Goal: Task Accomplishment & Management: Manage account settings

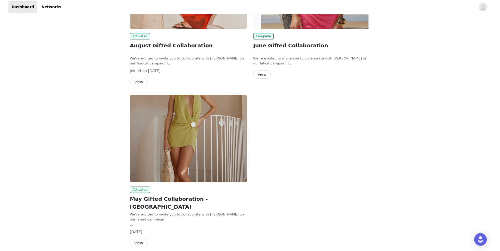
scroll to position [120, 0]
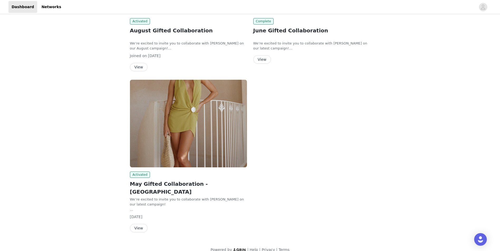
click at [141, 224] on button "View" at bounding box center [139, 228] width 18 height 8
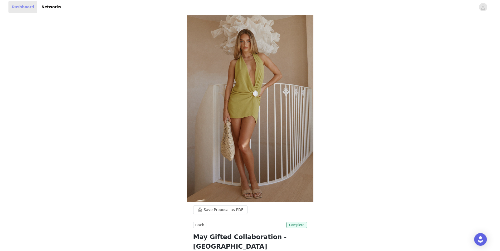
click at [28, 7] on link "Dashboard" at bounding box center [22, 7] width 29 height 12
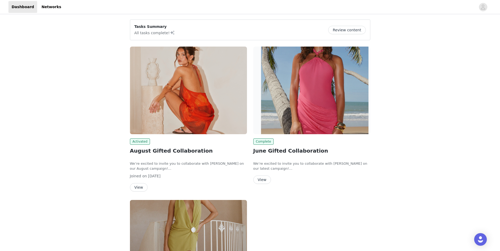
click at [143, 186] on button "View" at bounding box center [139, 187] width 18 height 8
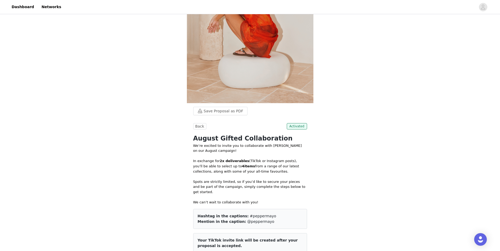
scroll to position [105, 0]
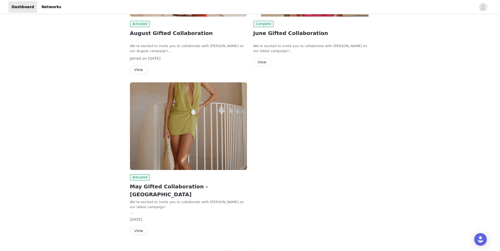
scroll to position [120, 0]
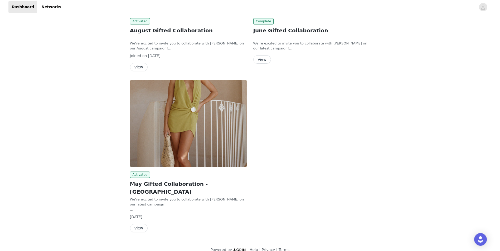
click at [162, 171] on div "Activated May Gifted Collaboration - UK We’re excited to invite you to collabor…" at bounding box center [188, 156] width 117 height 153
click at [141, 224] on button "View" at bounding box center [139, 228] width 18 height 8
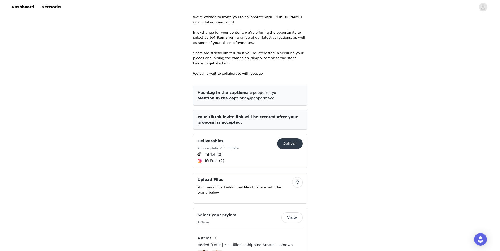
scroll to position [120, 0]
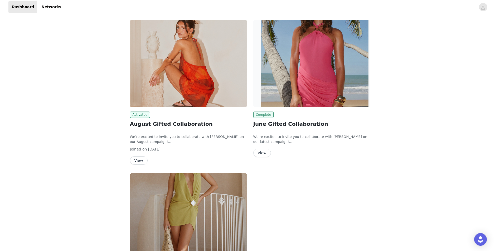
scroll to position [15, 0]
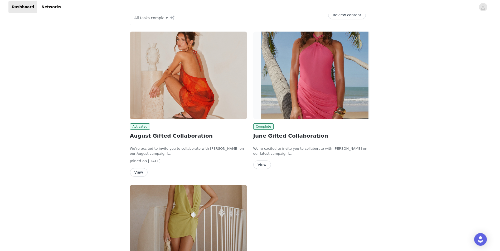
click at [262, 165] on button "View" at bounding box center [262, 165] width 18 height 8
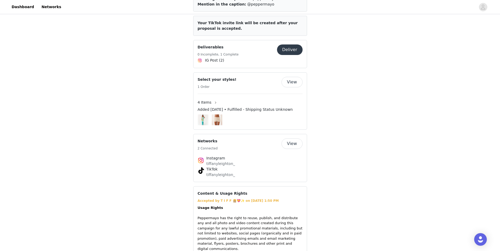
scroll to position [15, 0]
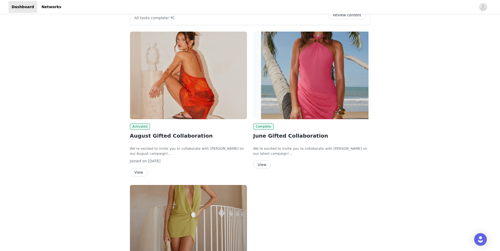
click at [143, 174] on button "View" at bounding box center [139, 172] width 18 height 8
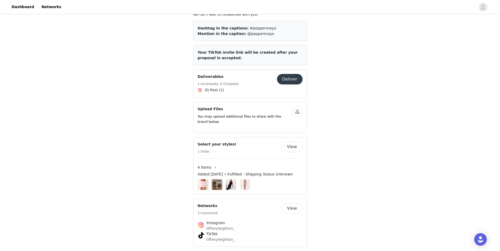
scroll to position [15, 0]
